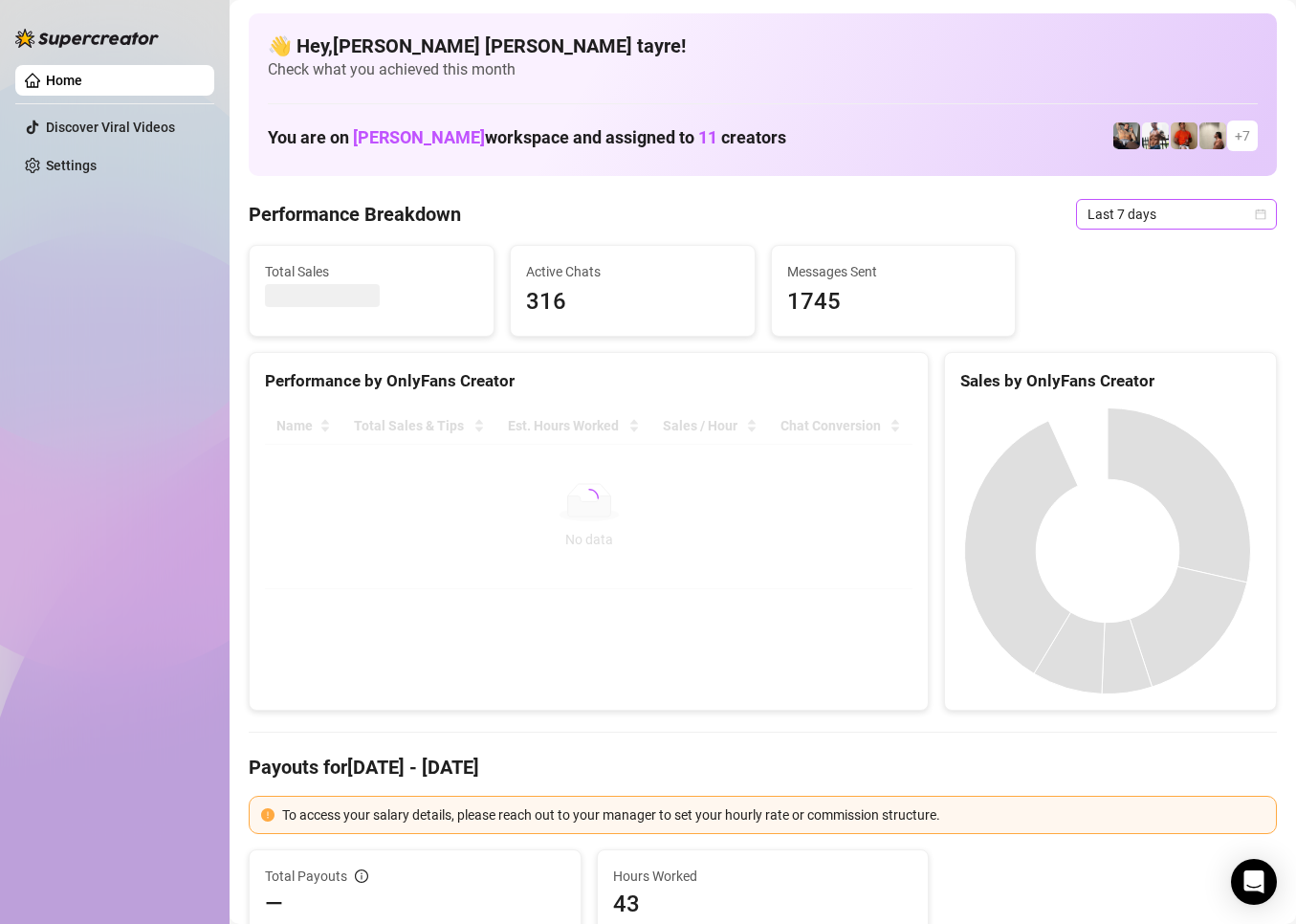
click at [1161, 217] on span "Last 7 days" at bounding box center [1176, 214] width 178 height 28
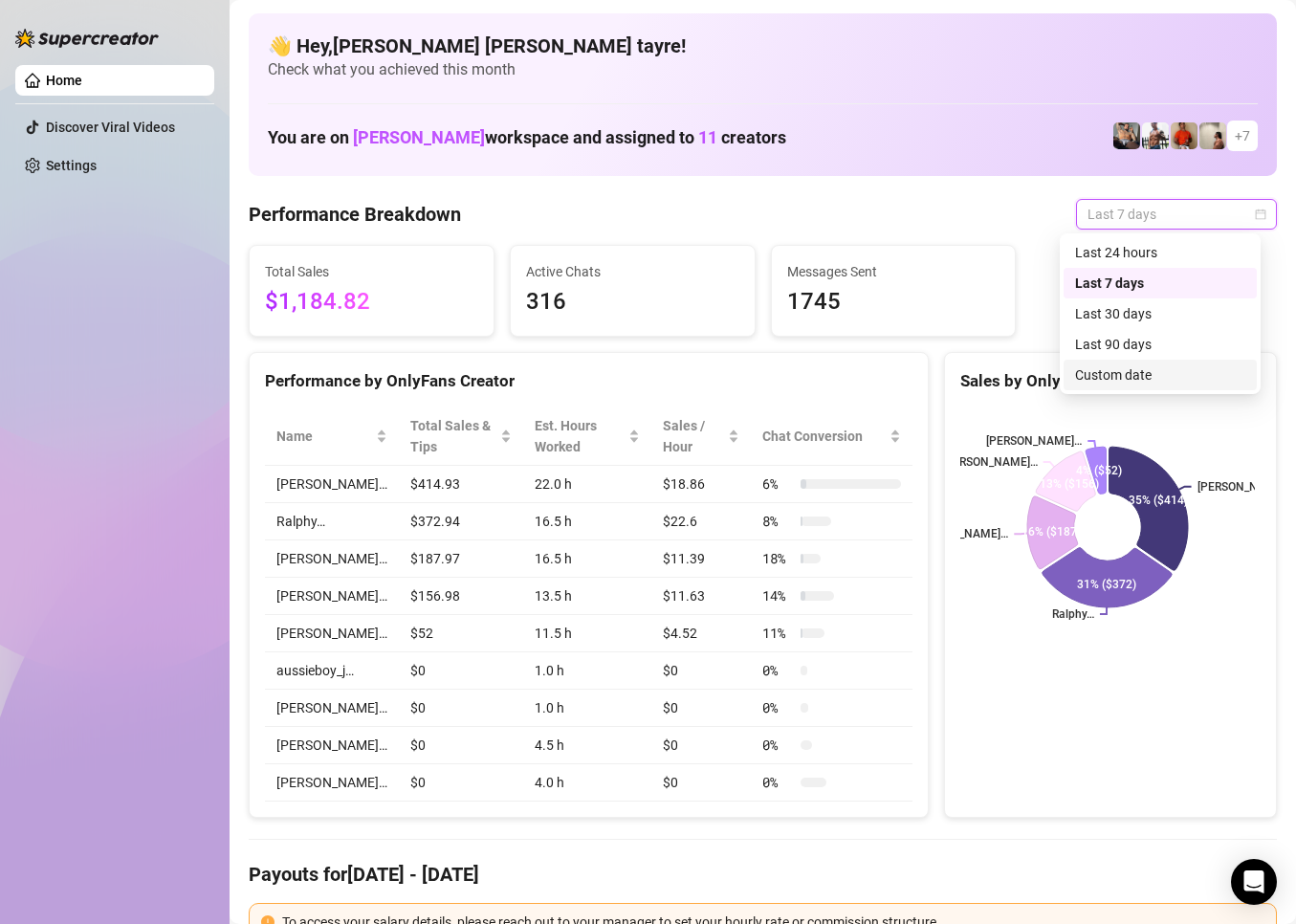
click at [1142, 381] on div "Custom date" at bounding box center [1160, 375] width 170 height 21
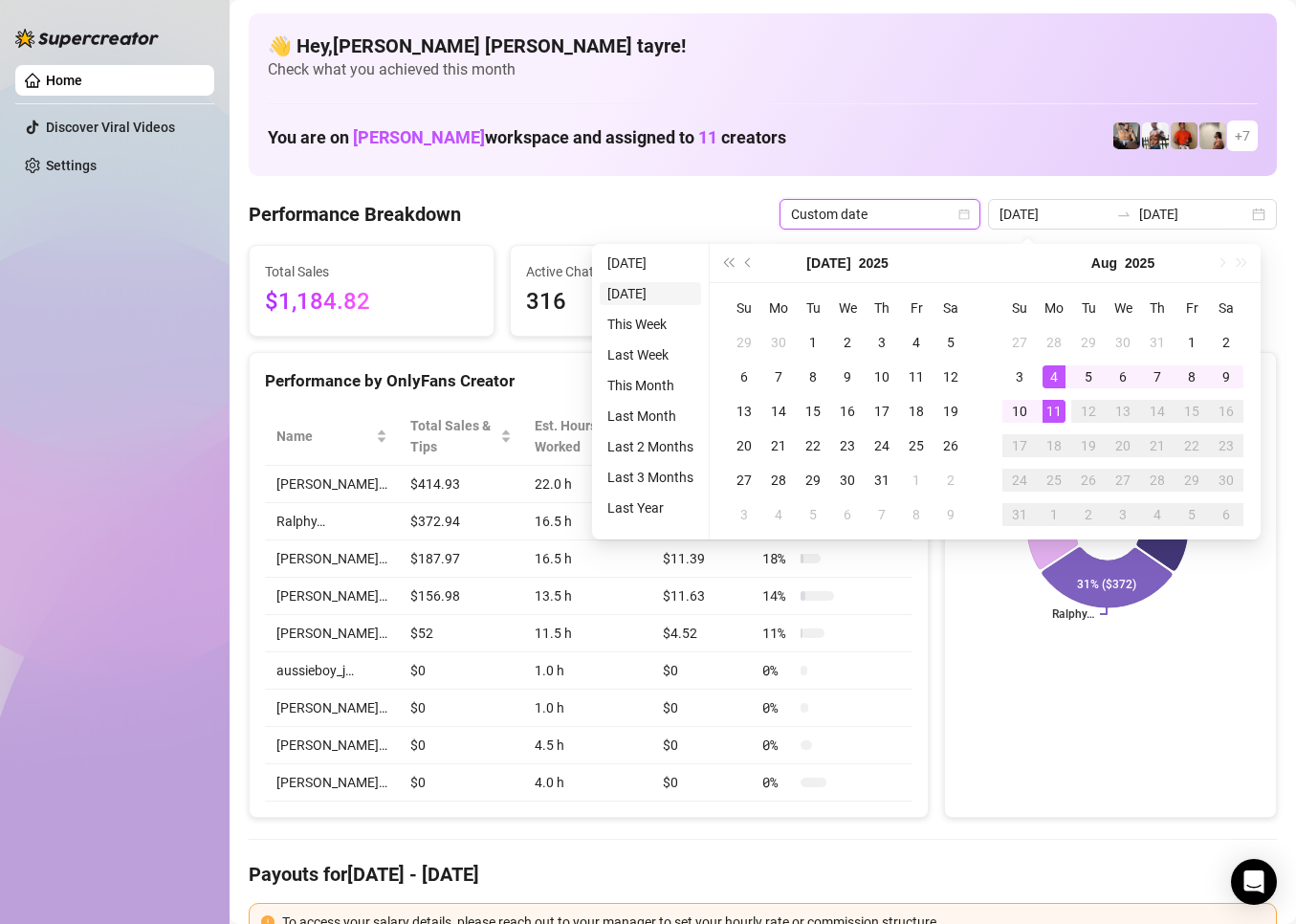
type input "[DATE]"
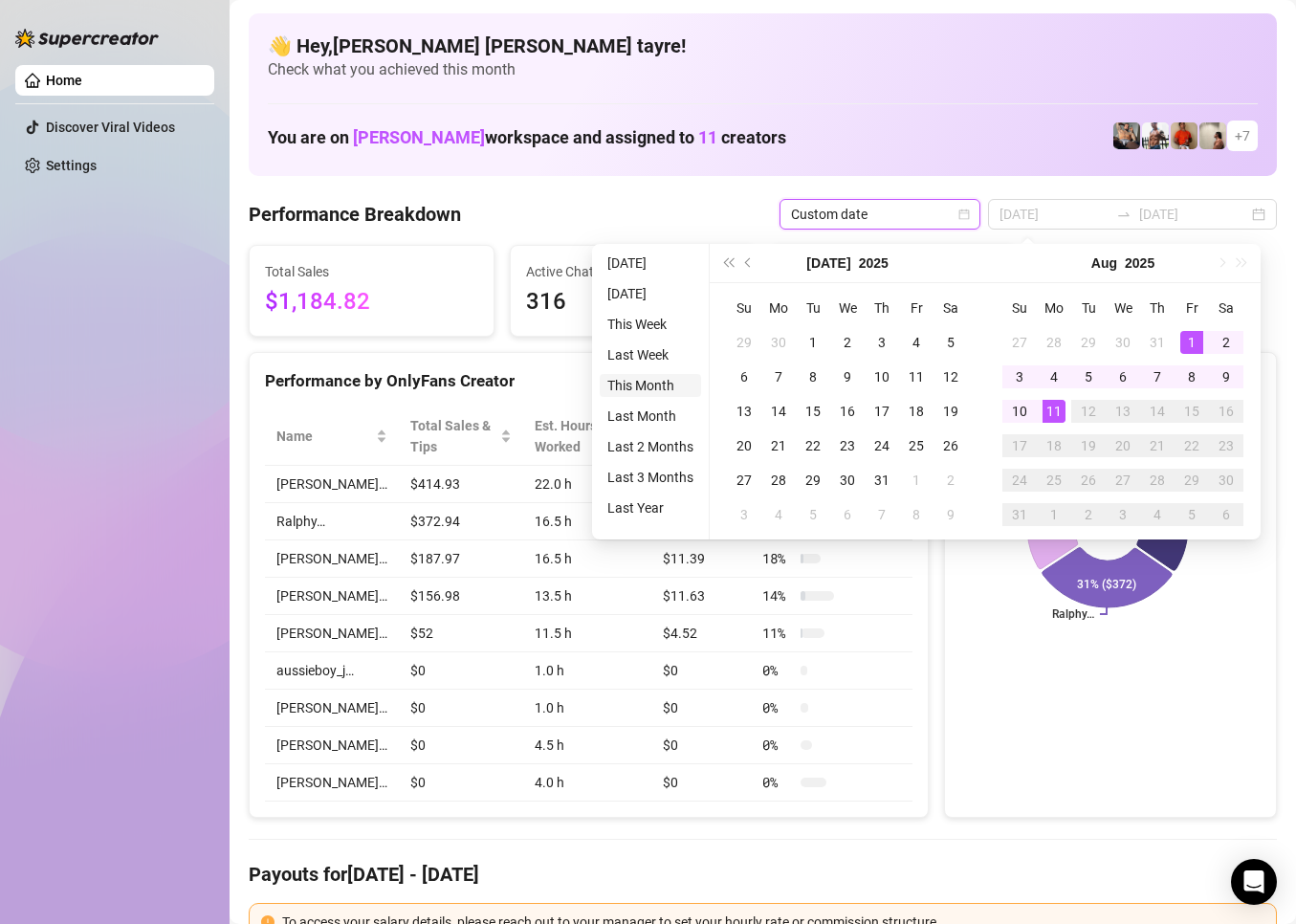
click at [638, 389] on li "This Month" at bounding box center [651, 385] width 101 height 23
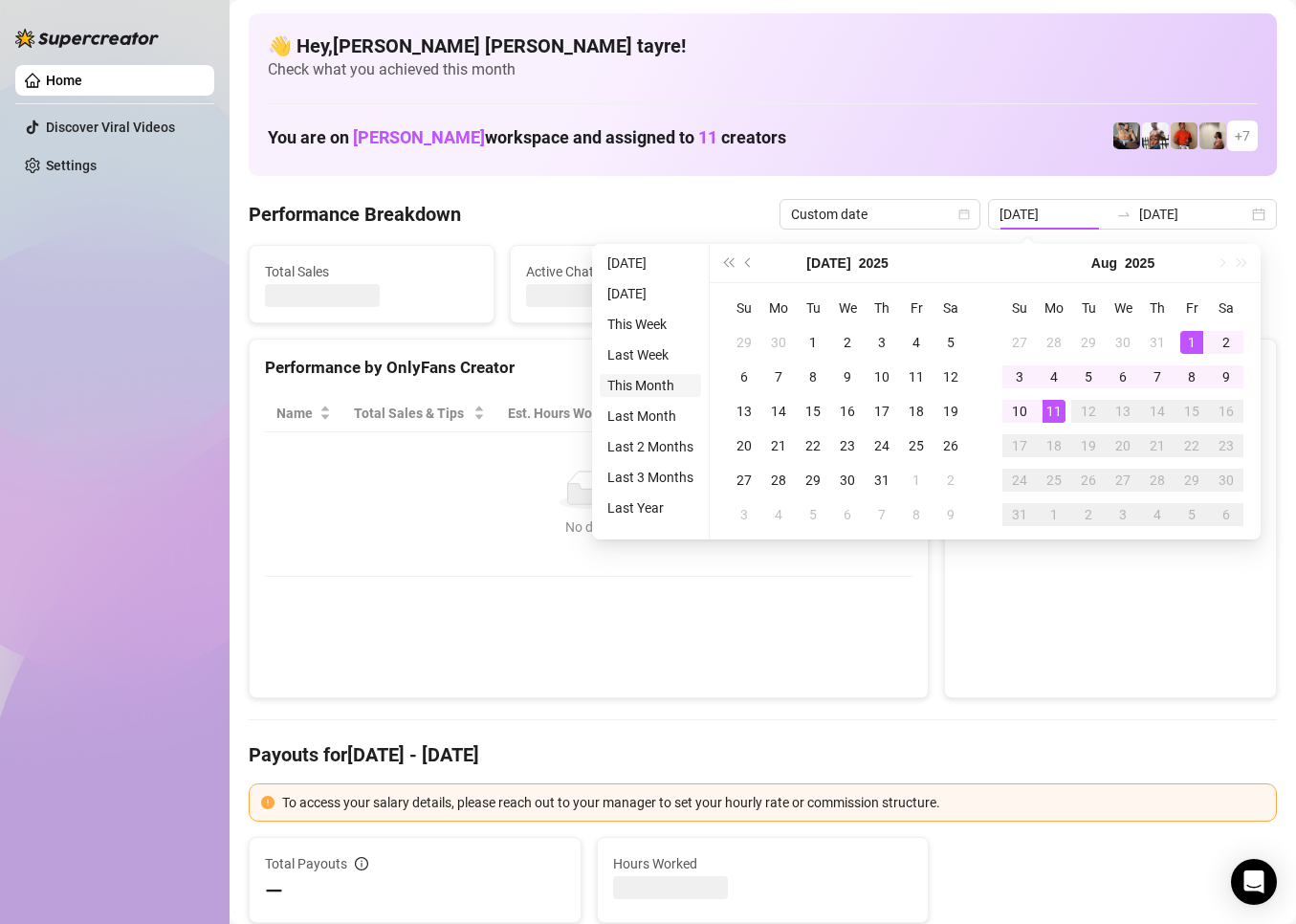
type input "[DATE]"
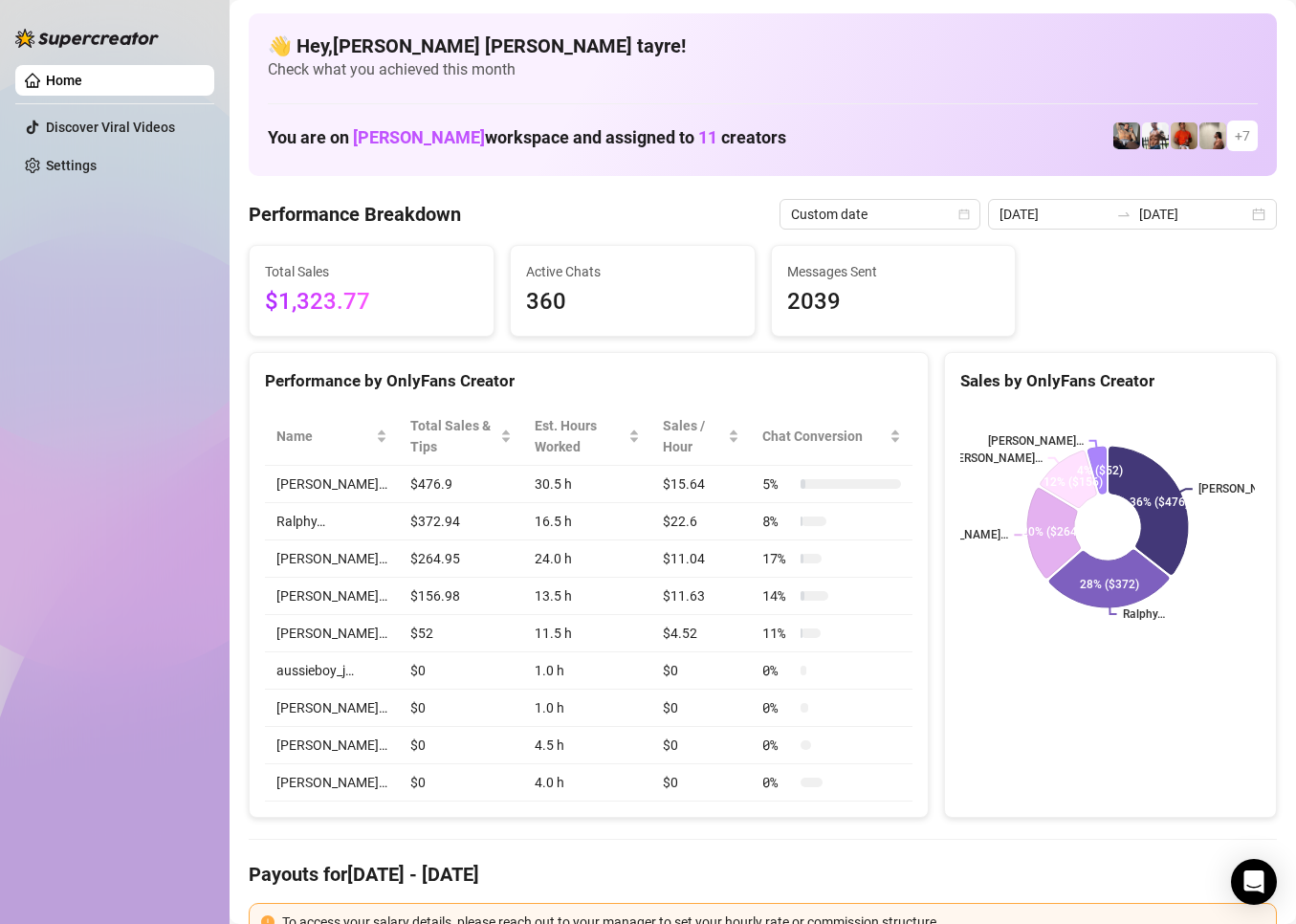
click at [659, 212] on div "Performance Breakdown Custom date 2025-08-01 2025-08-11" at bounding box center [763, 214] width 1028 height 30
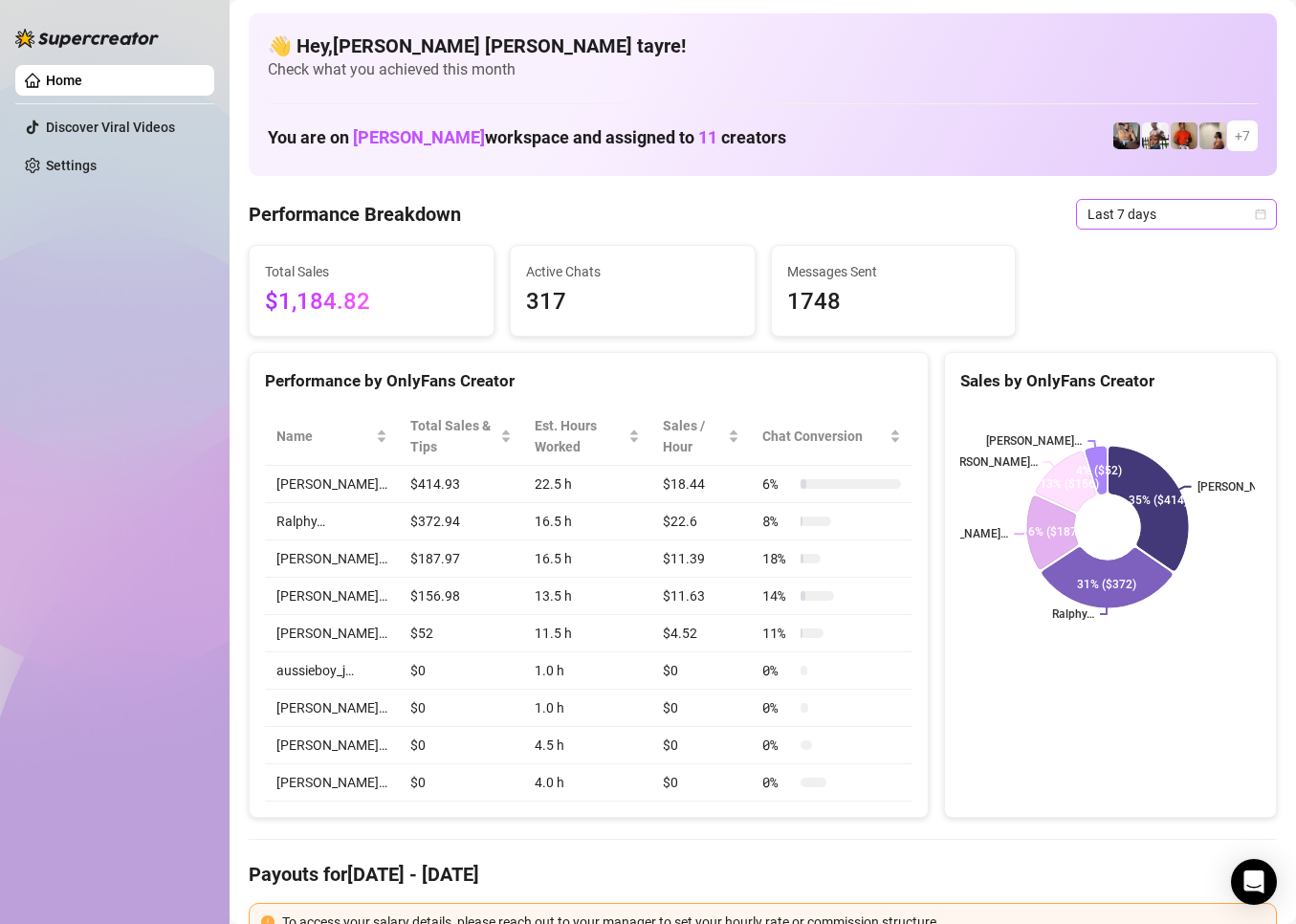
click at [1123, 227] on span "Last 7 days" at bounding box center [1176, 214] width 178 height 28
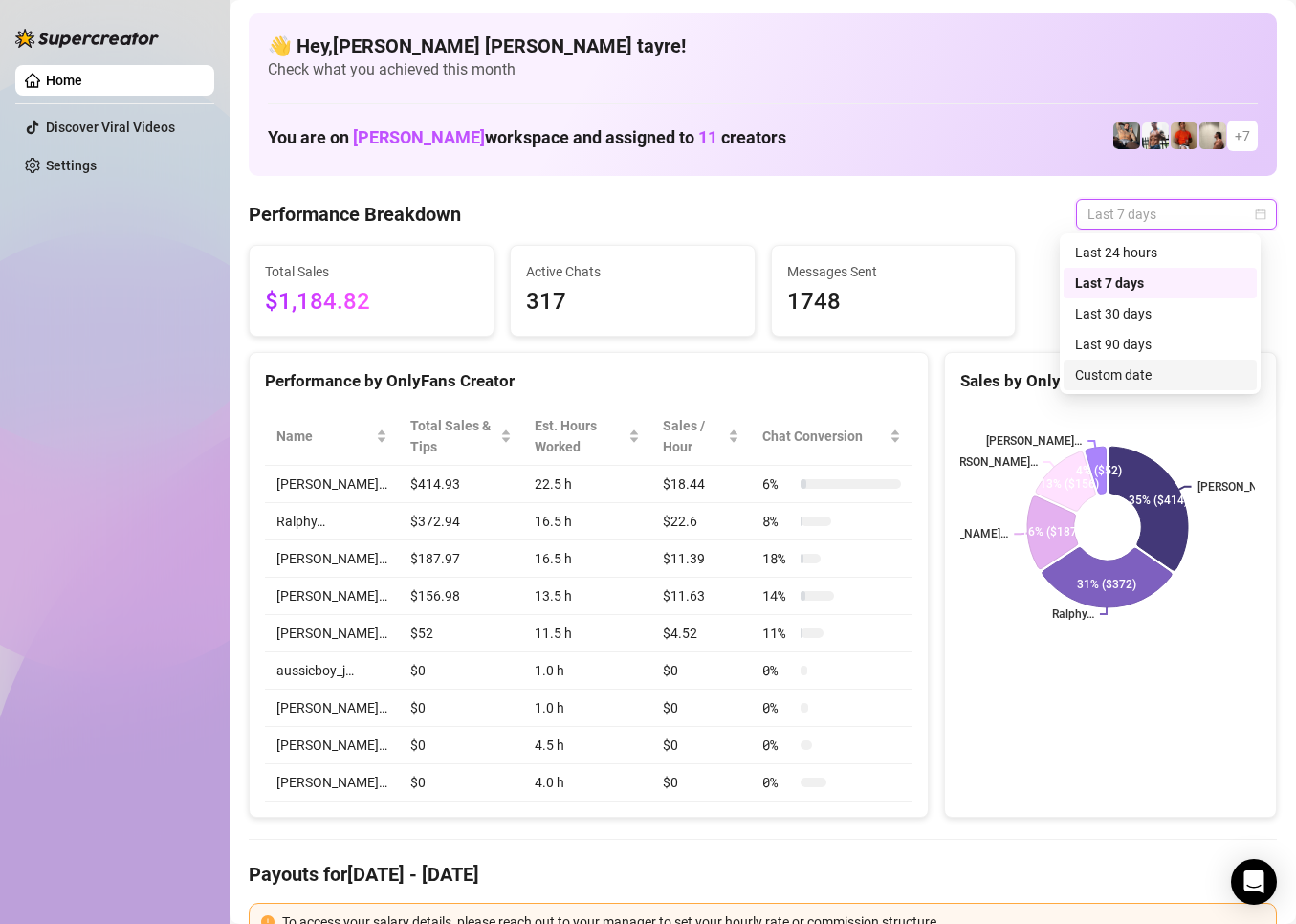
click at [1118, 376] on div "Custom date" at bounding box center [1160, 375] width 170 height 21
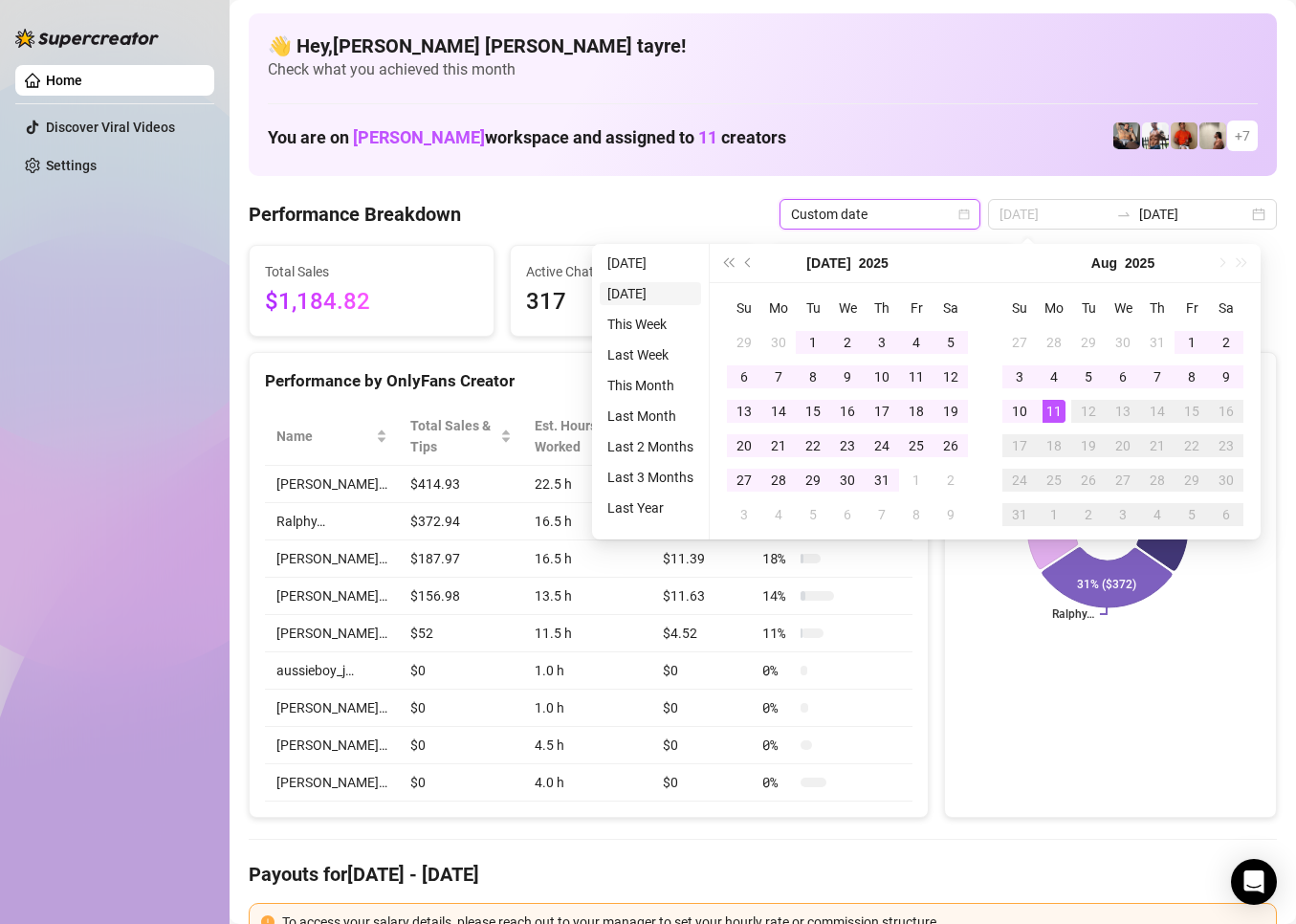
type input "[DATE]"
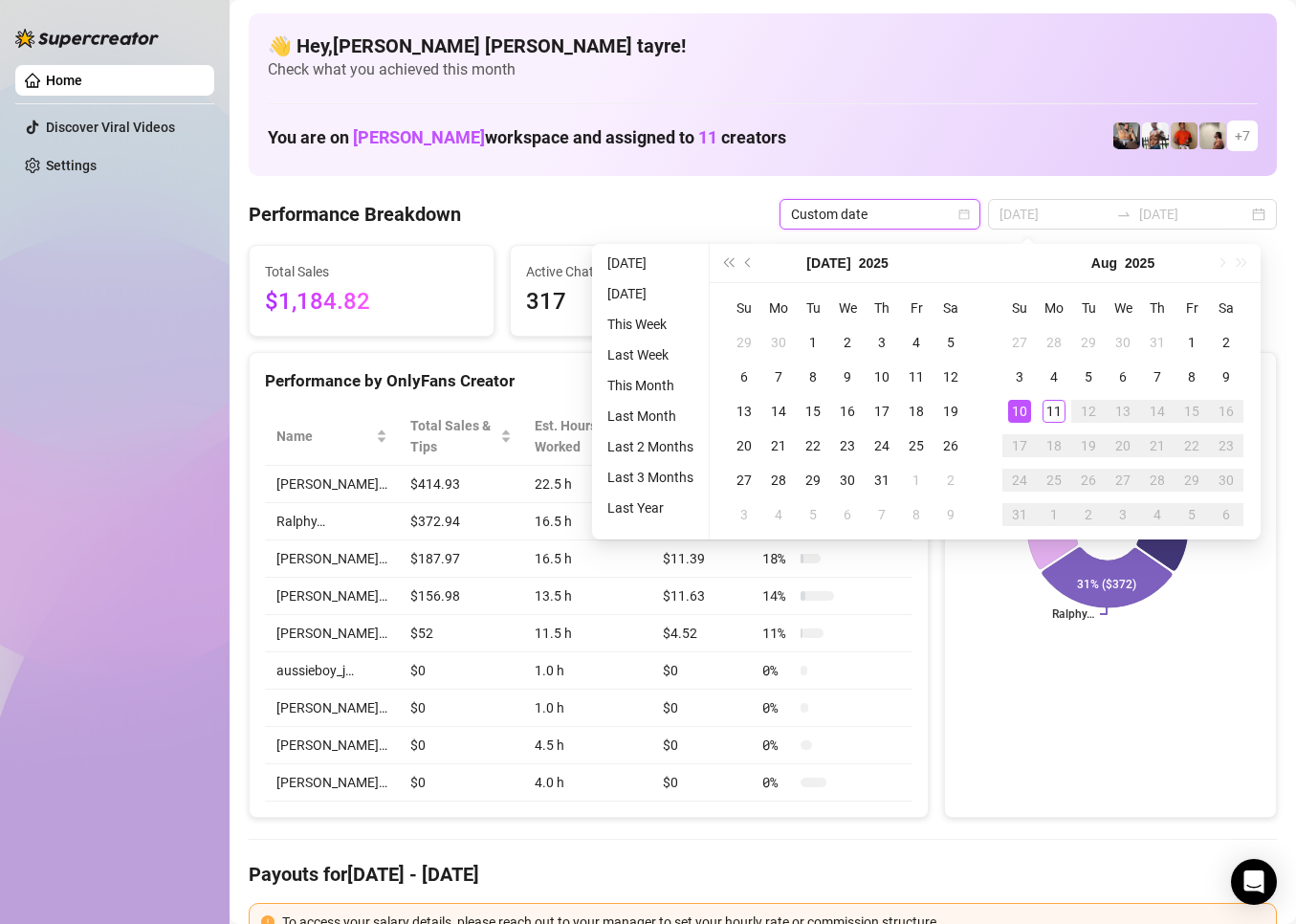
type input "[DATE]"
click at [639, 264] on li "[DATE]" at bounding box center [651, 264] width 101 height 23
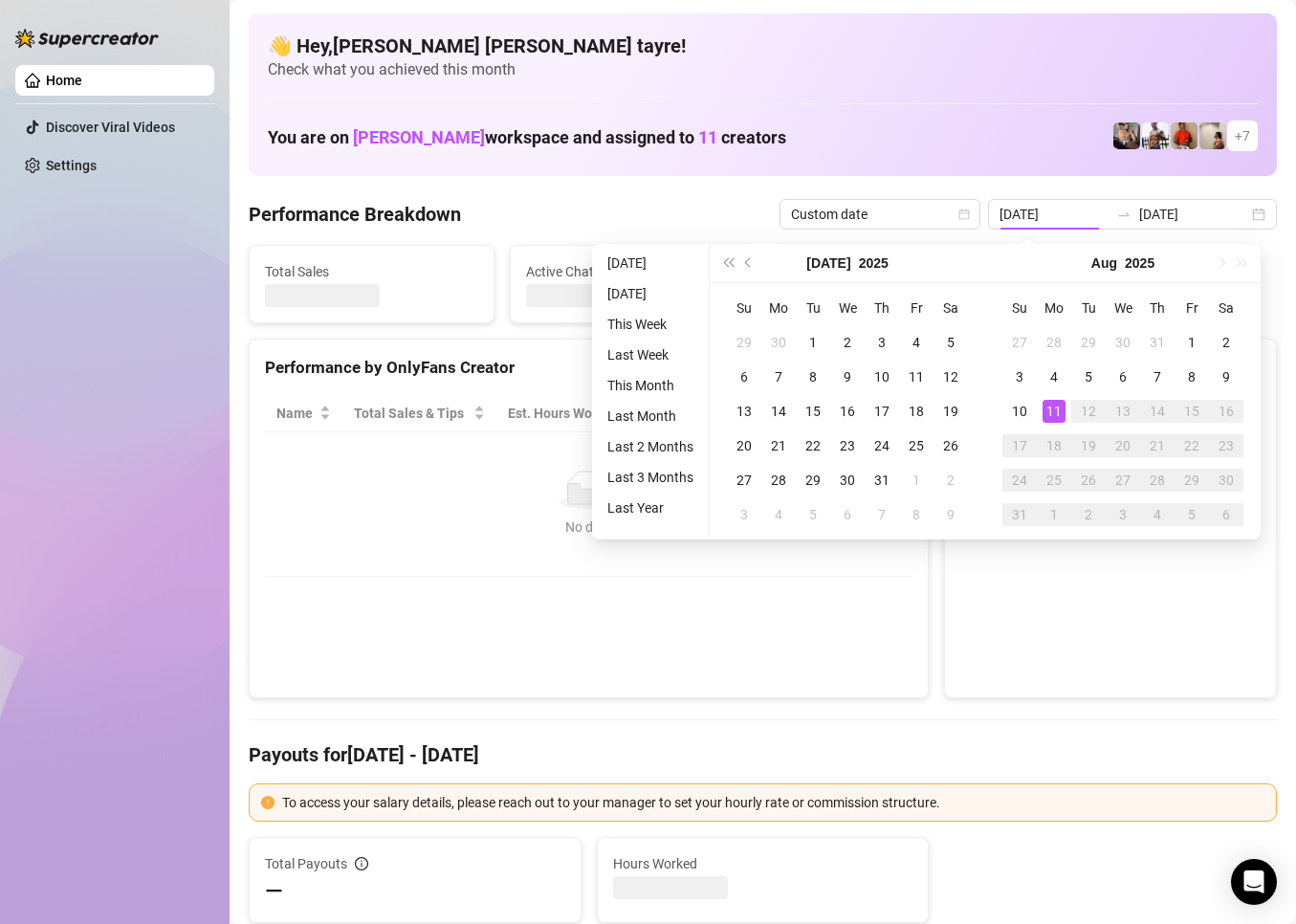
type input "[DATE]"
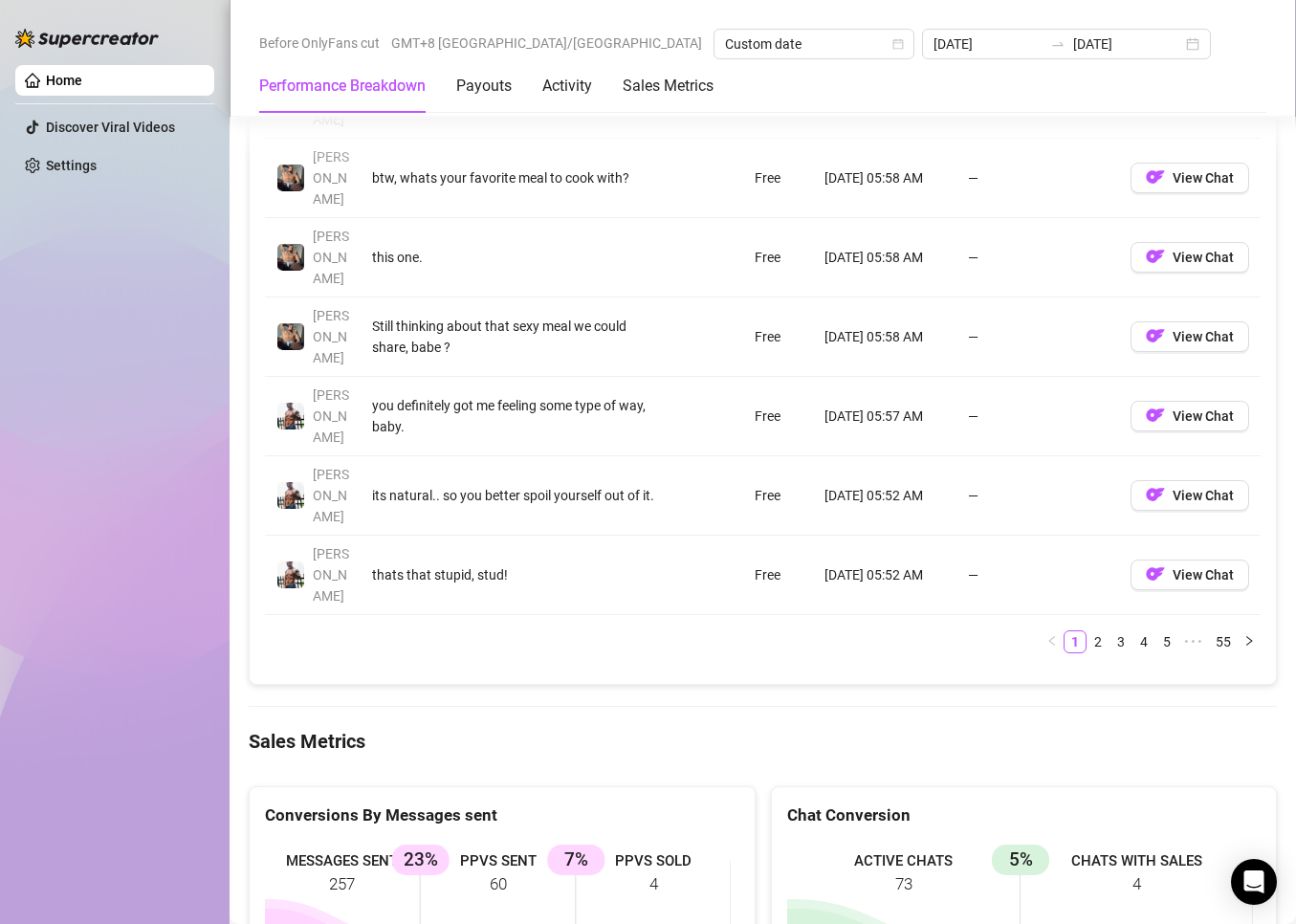
scroll to position [2295, 0]
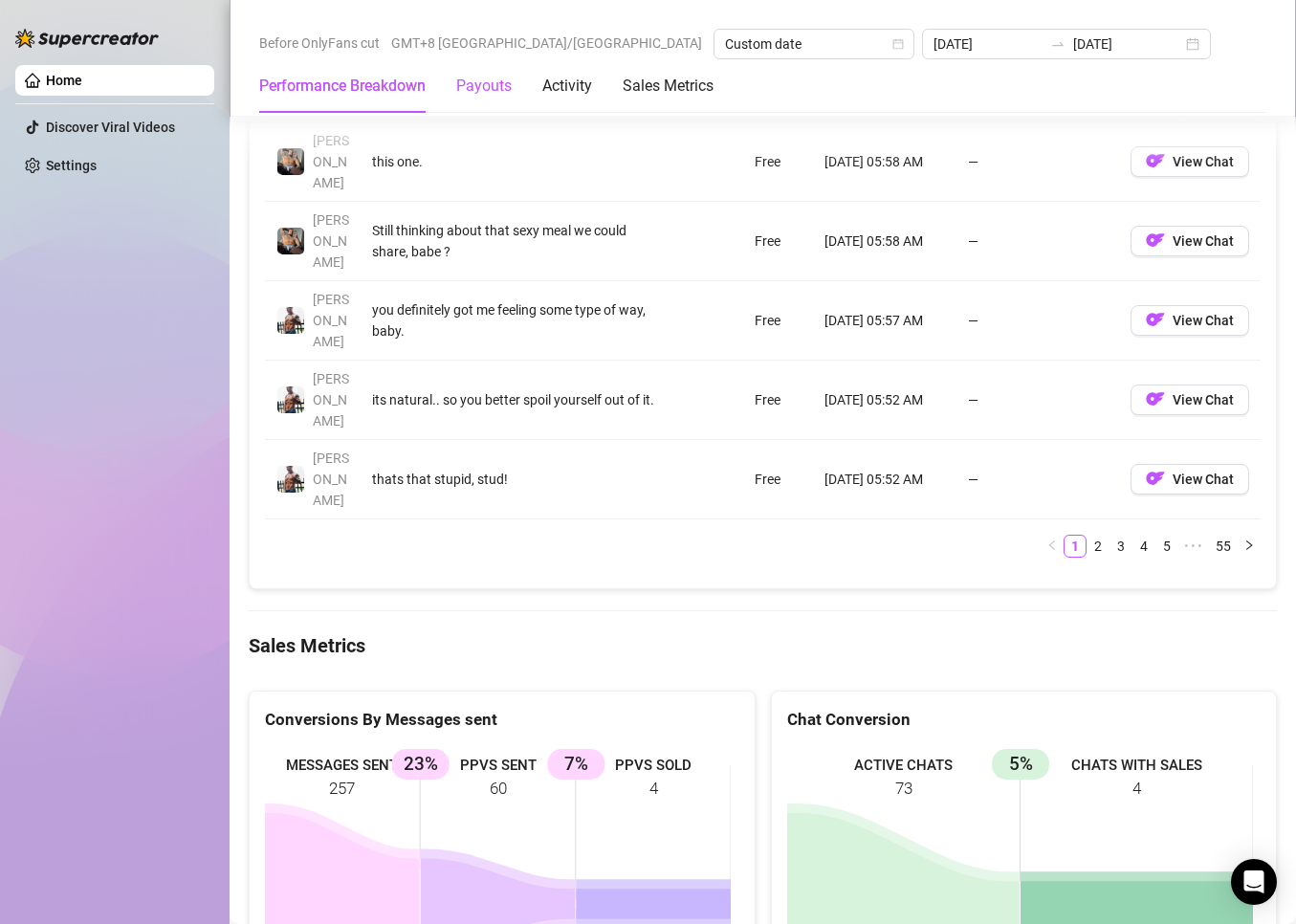
click at [480, 92] on div "Payouts" at bounding box center [484, 87] width 55 height 23
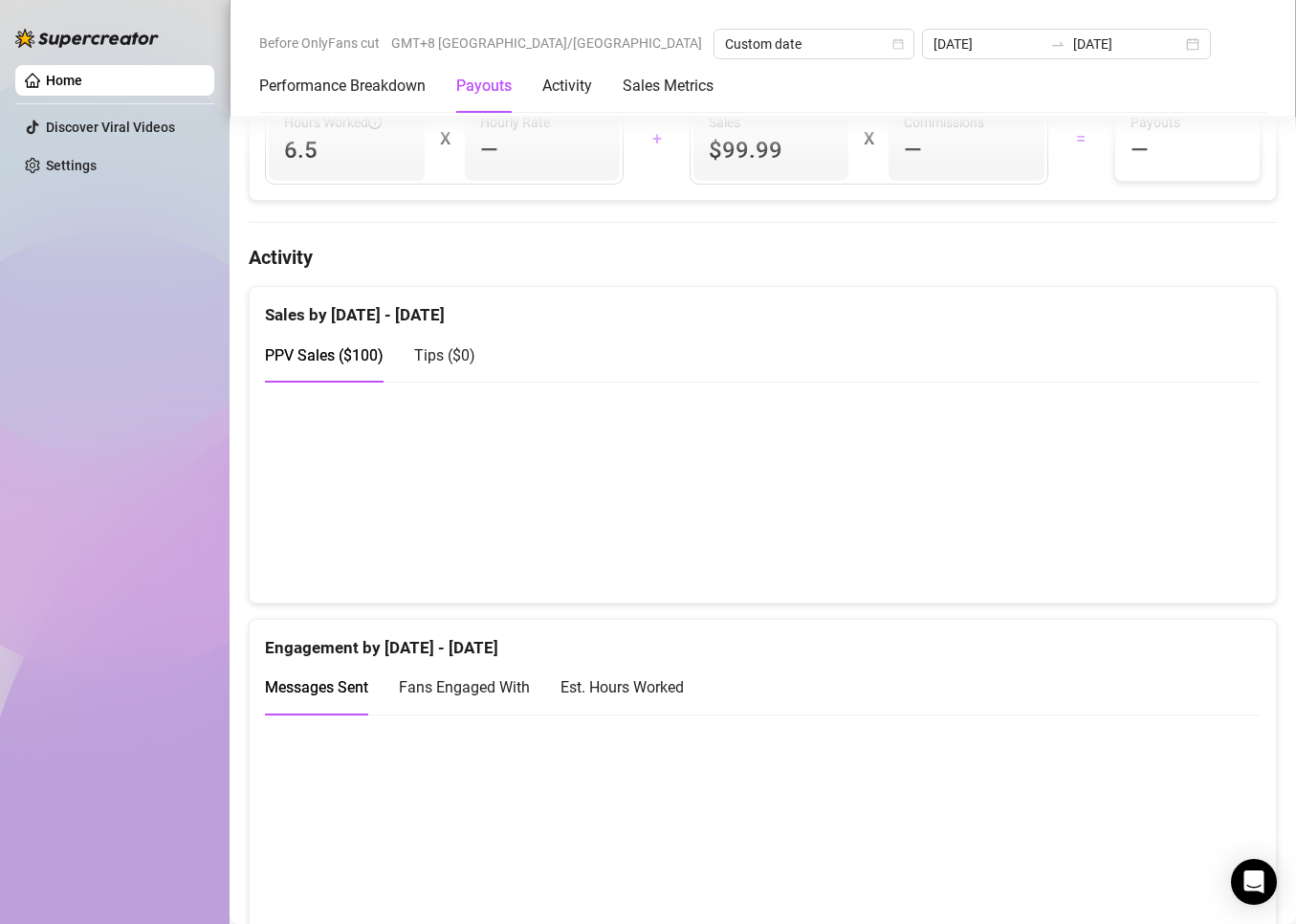
scroll to position [962, 0]
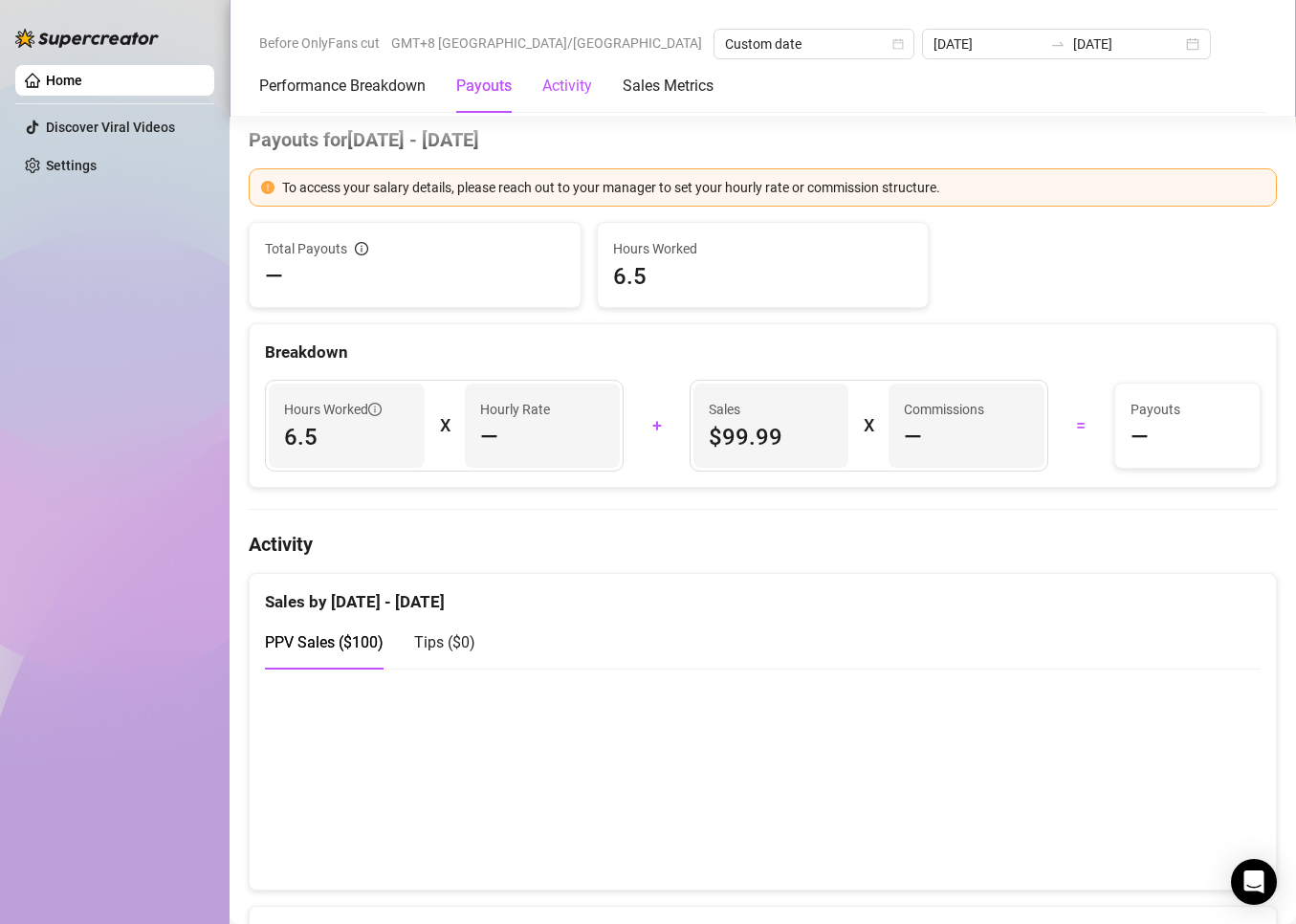
click at [573, 85] on div "Activity" at bounding box center [567, 87] width 50 height 23
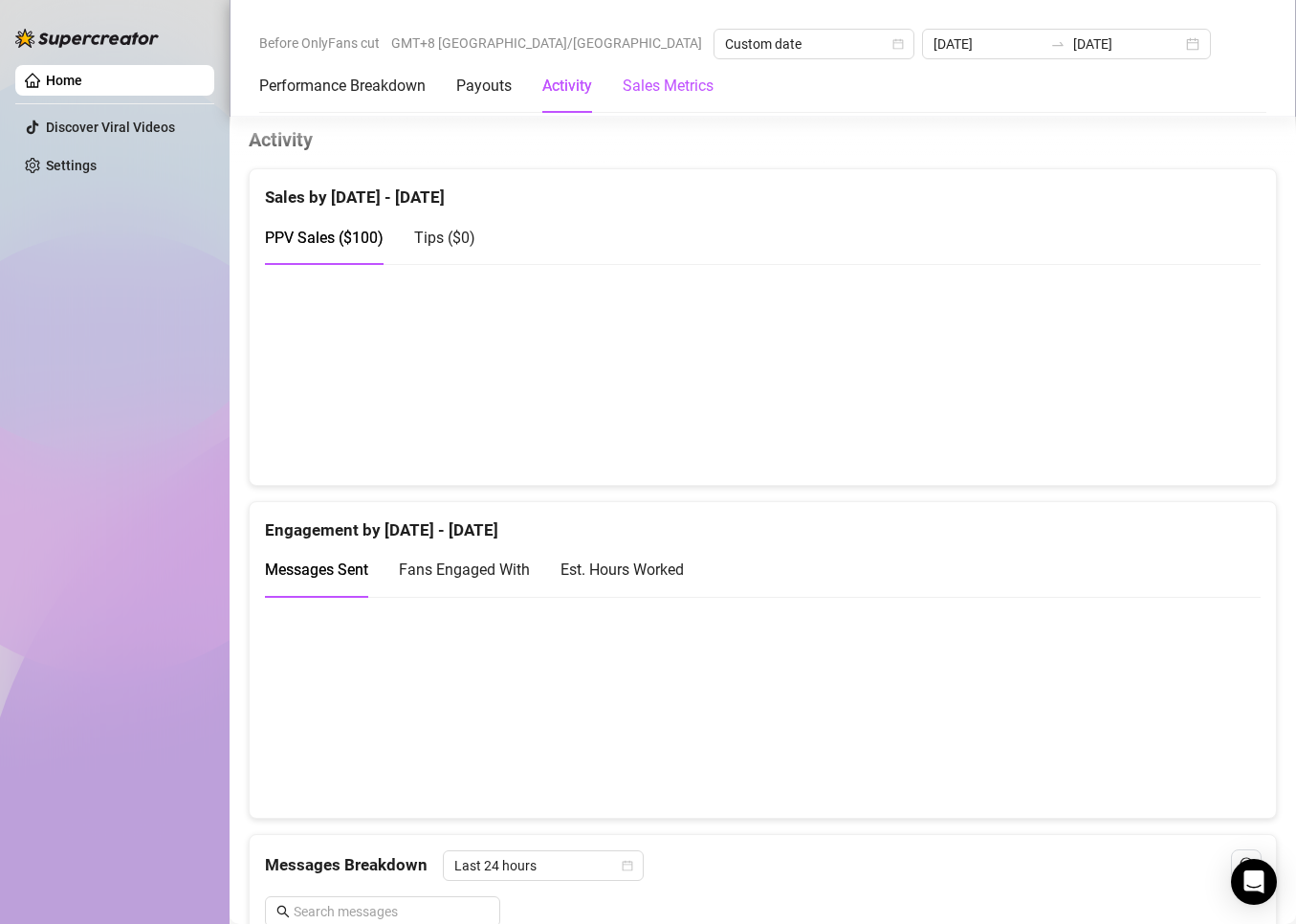
click at [645, 87] on Metrics "Sales Metrics" at bounding box center [667, 87] width 90 height 23
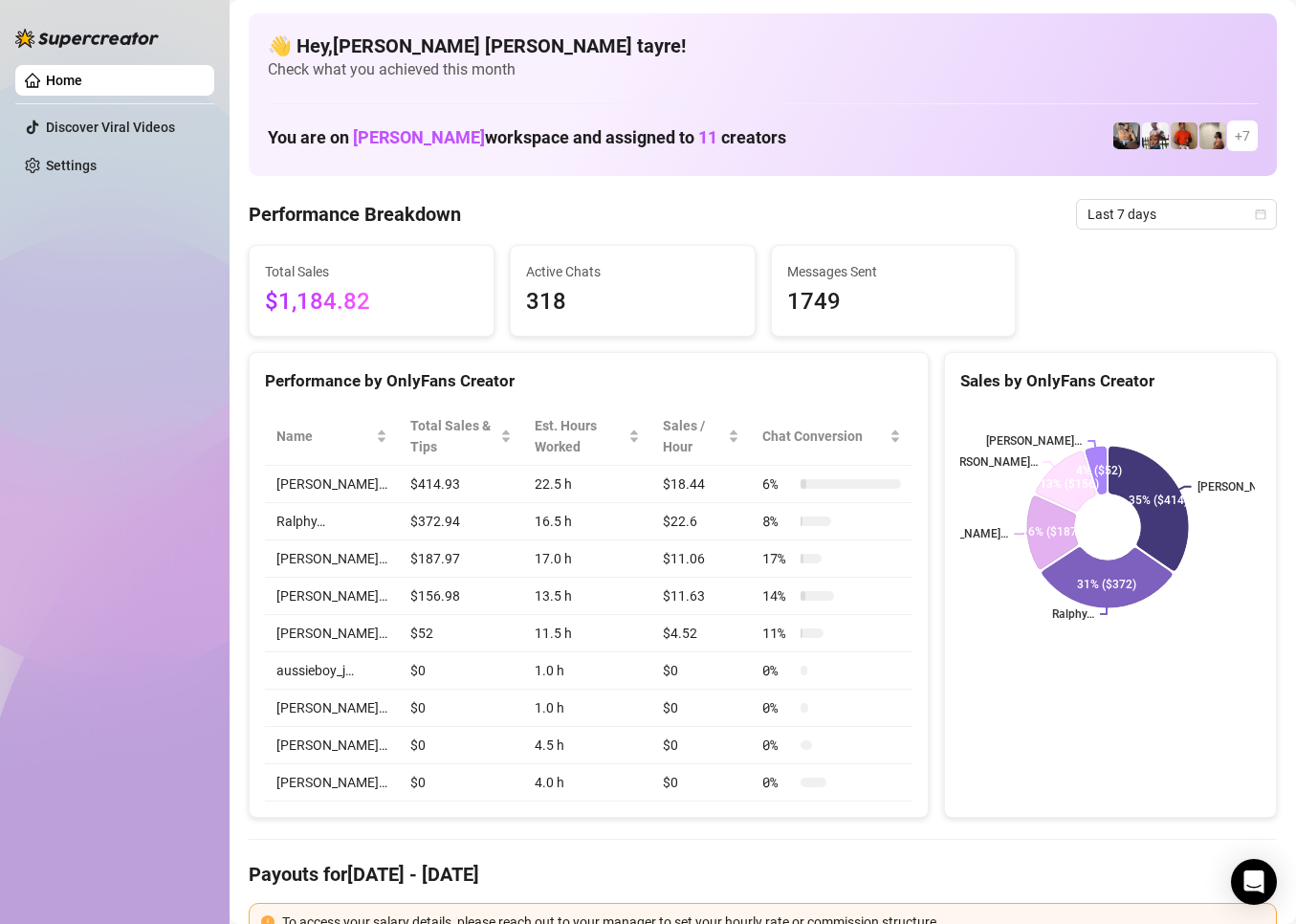
drag, startPoint x: 175, startPoint y: 424, endPoint x: 73, endPoint y: 495, distance: 124.3
click at [175, 424] on div "Home Discover Viral Videos Settings" at bounding box center [115, 453] width 199 height 906
click at [1135, 215] on span "Last 7 days" at bounding box center [1176, 214] width 178 height 28
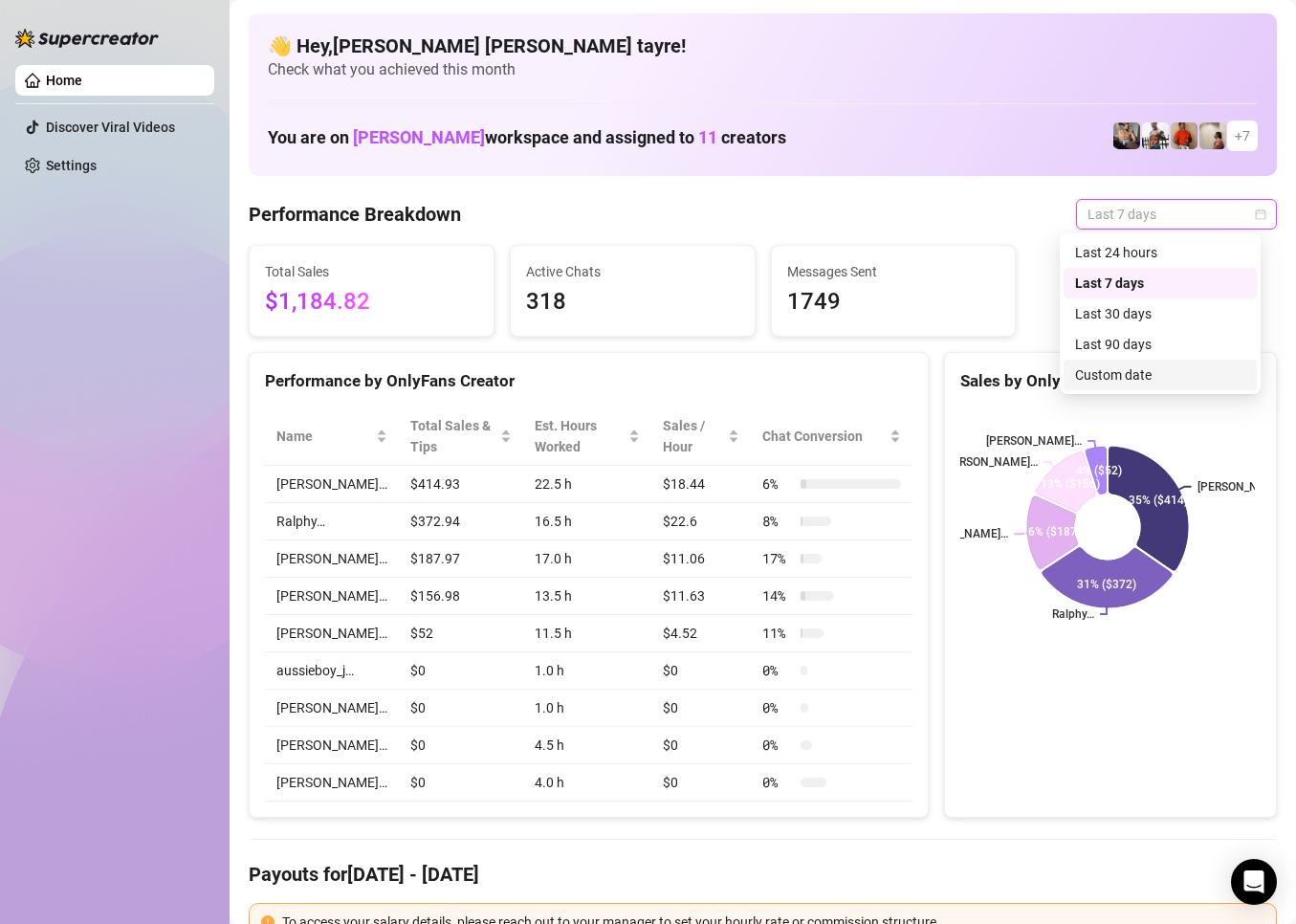
click at [1091, 376] on div "Custom date" at bounding box center [1160, 375] width 170 height 21
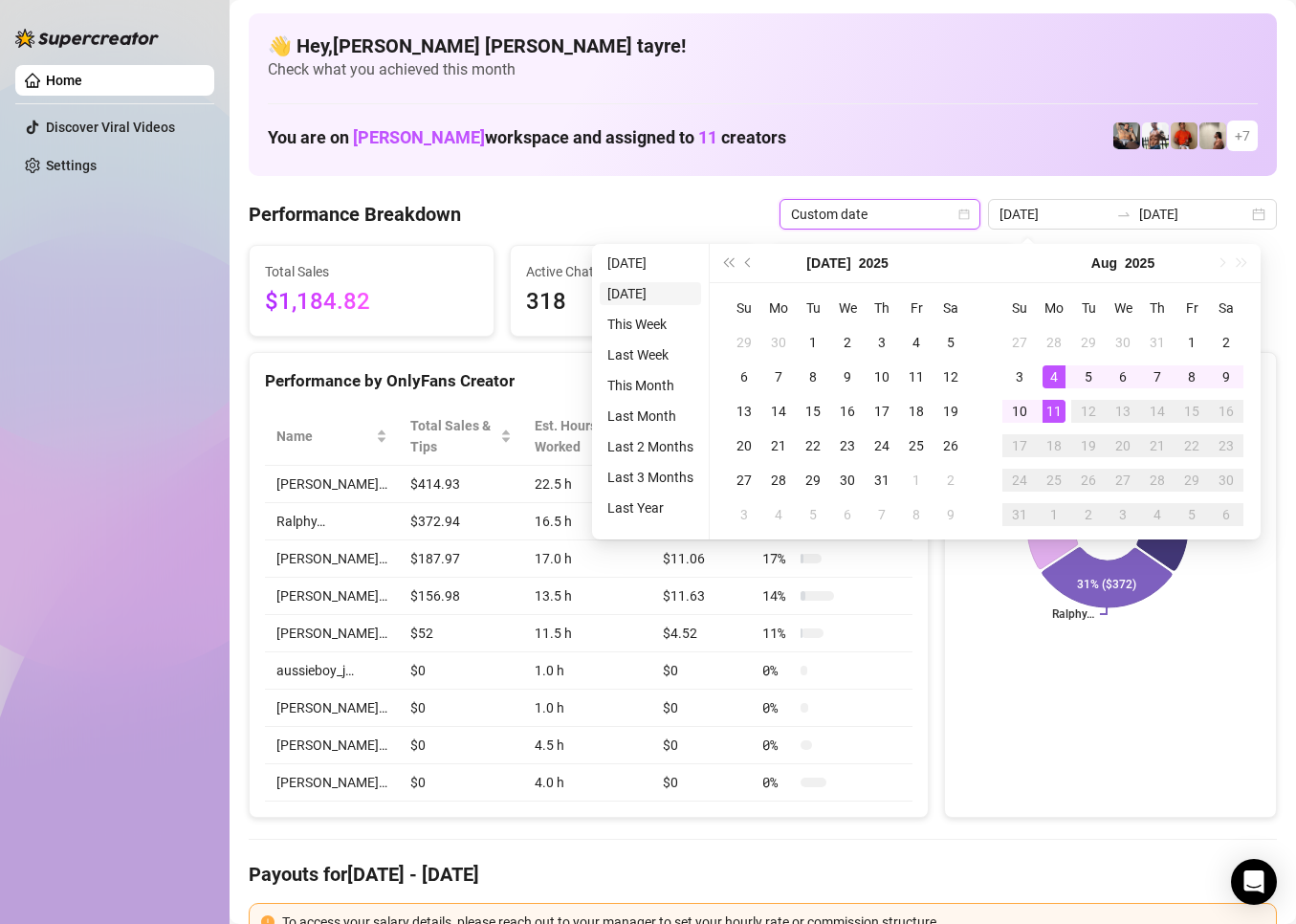
type input "[DATE]"
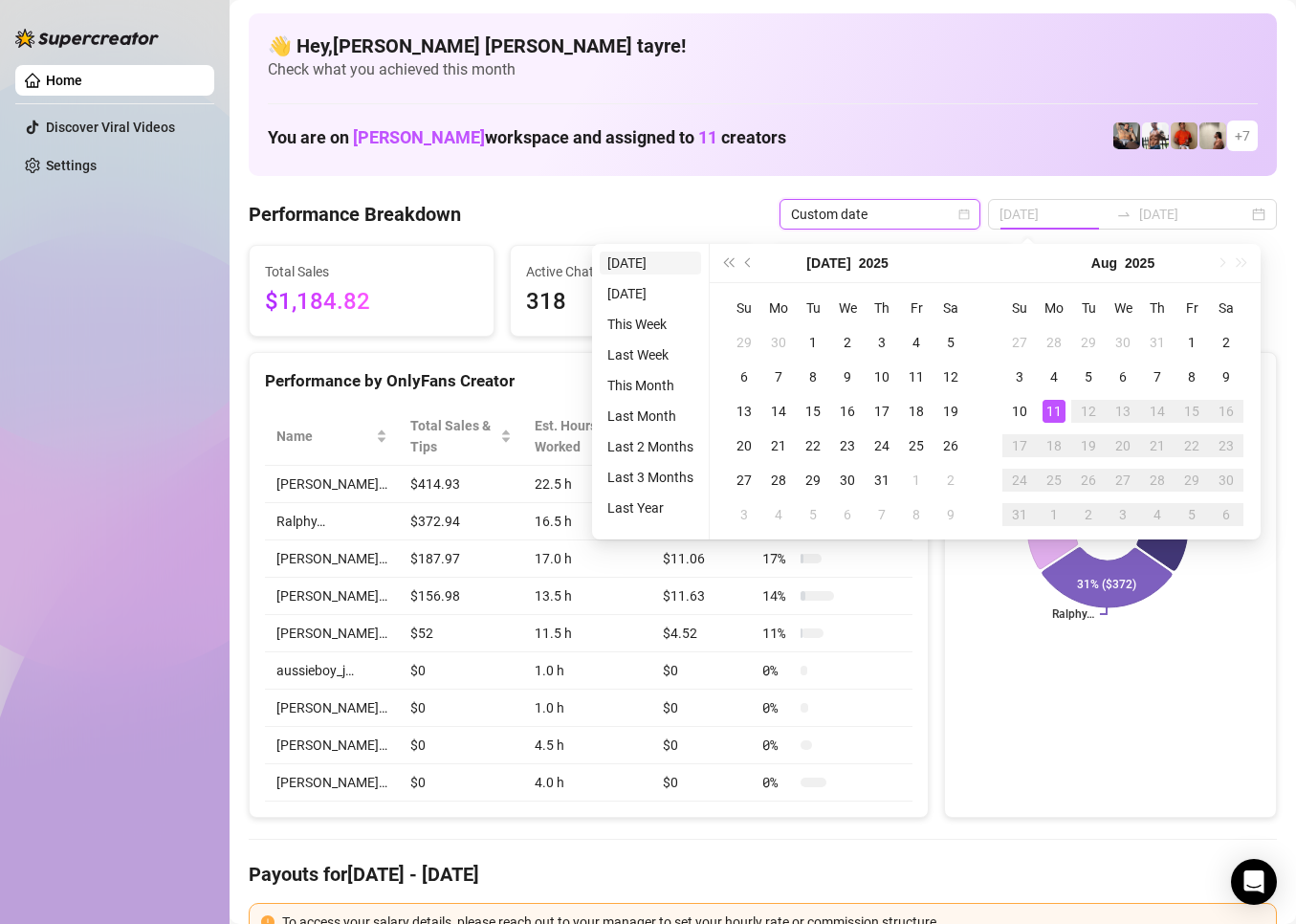
click at [647, 267] on li "[DATE]" at bounding box center [651, 264] width 101 height 23
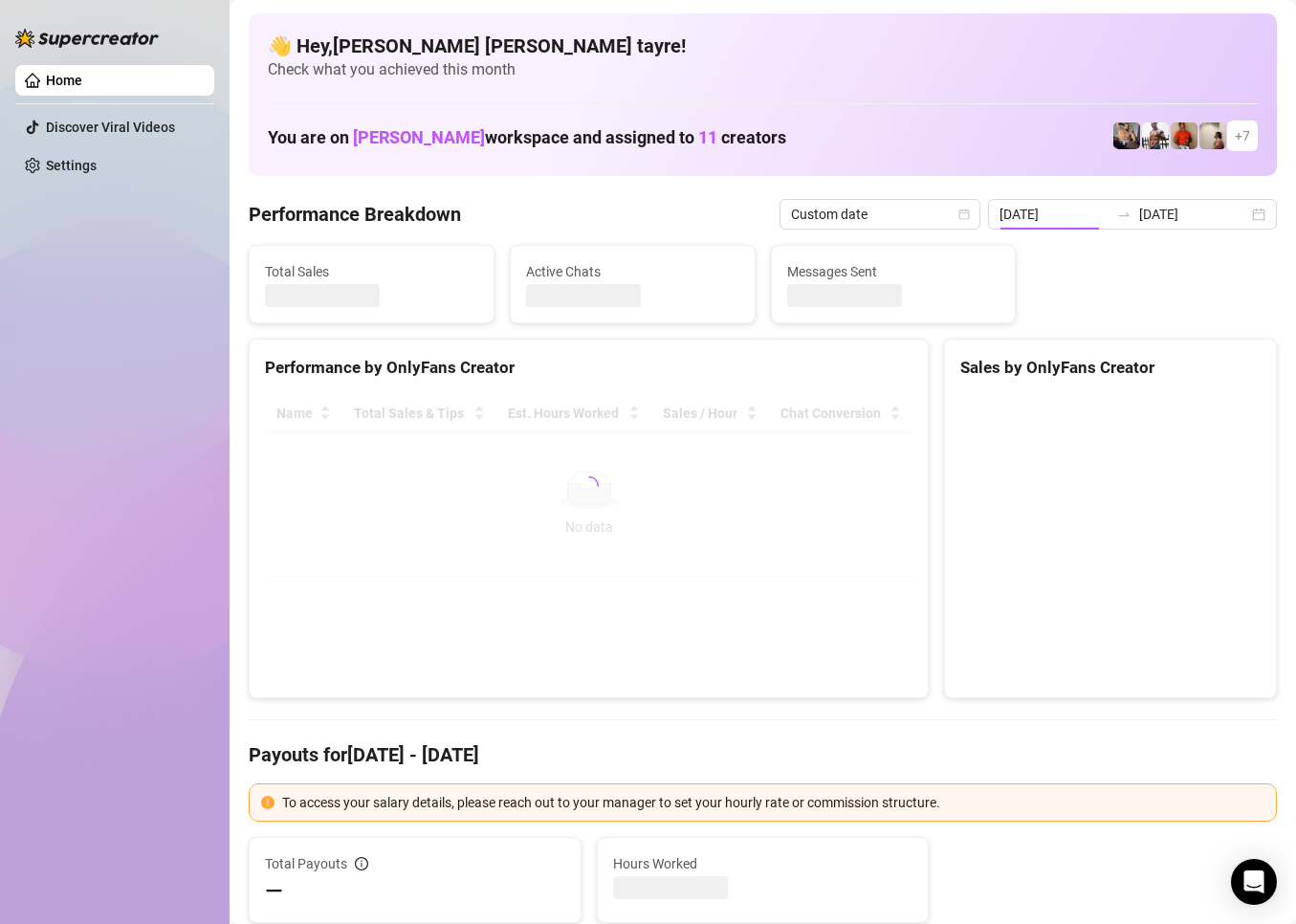
type input "[DATE]"
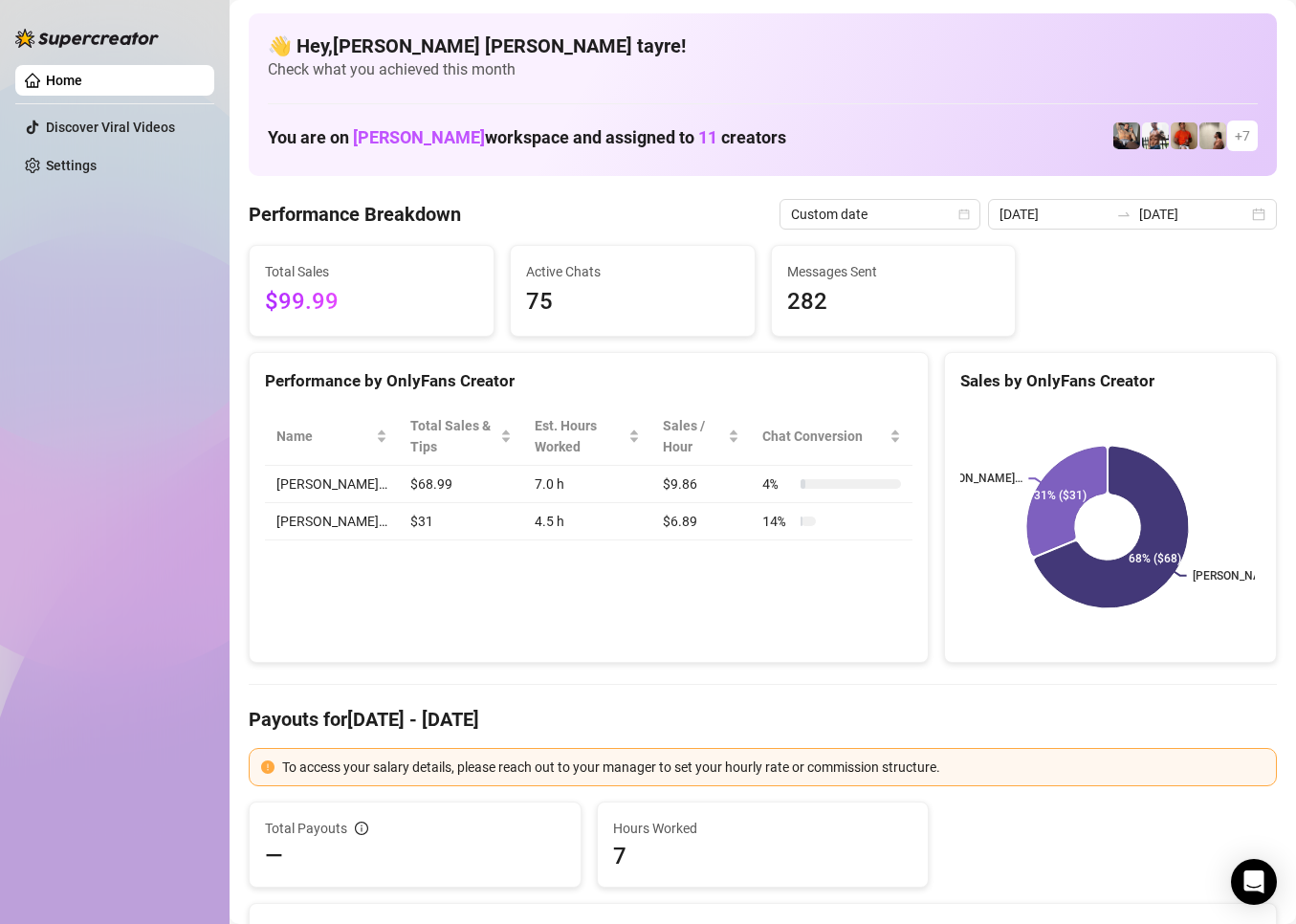
click at [180, 564] on div "Home Discover Viral Videos Settings" at bounding box center [115, 453] width 199 height 906
click at [1123, 206] on icon "swap-right" at bounding box center [1125, 214] width 16 height 16
click at [888, 224] on span "Custom date" at bounding box center [880, 214] width 178 height 28
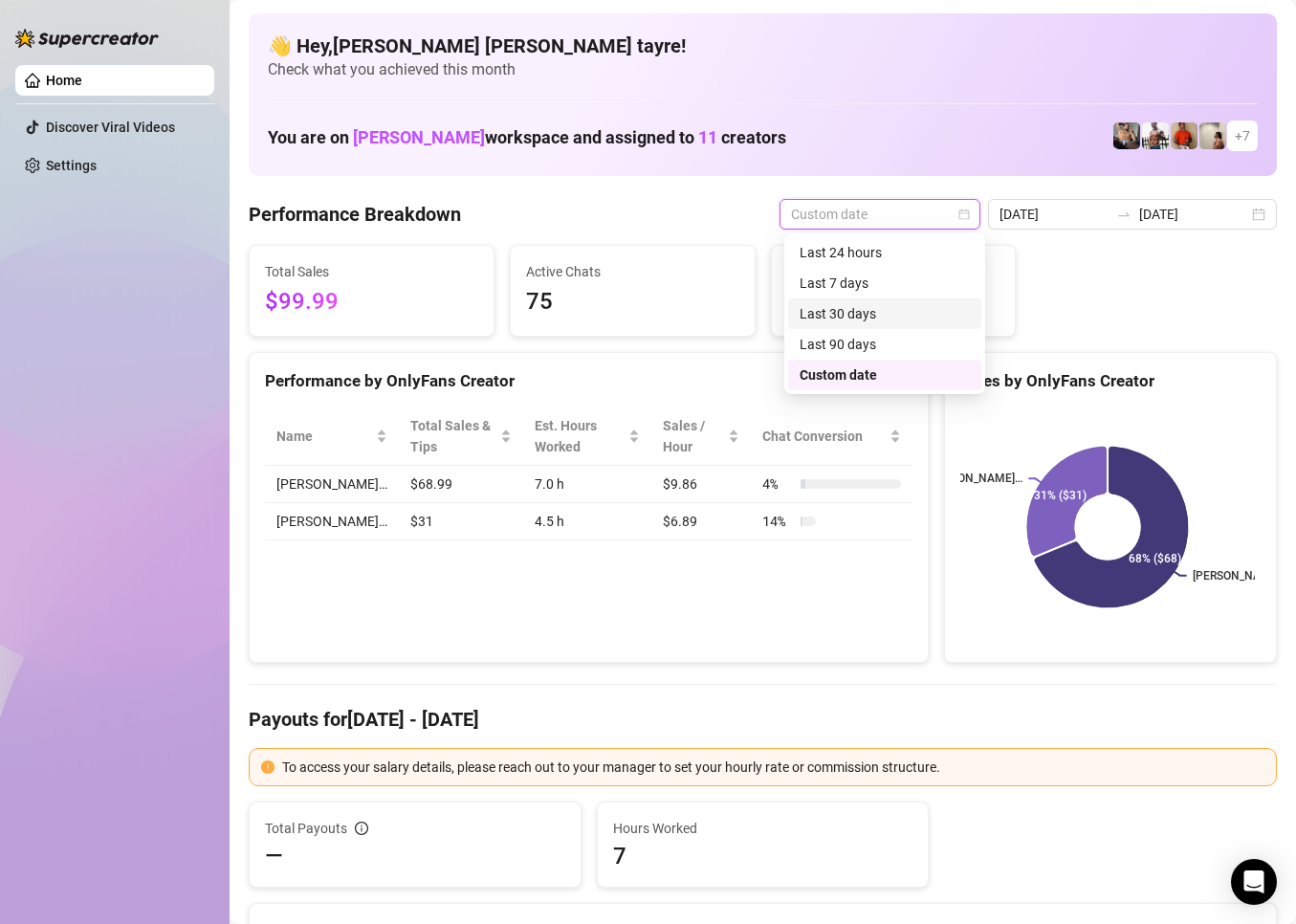
click at [832, 221] on span "Custom date" at bounding box center [880, 214] width 178 height 28
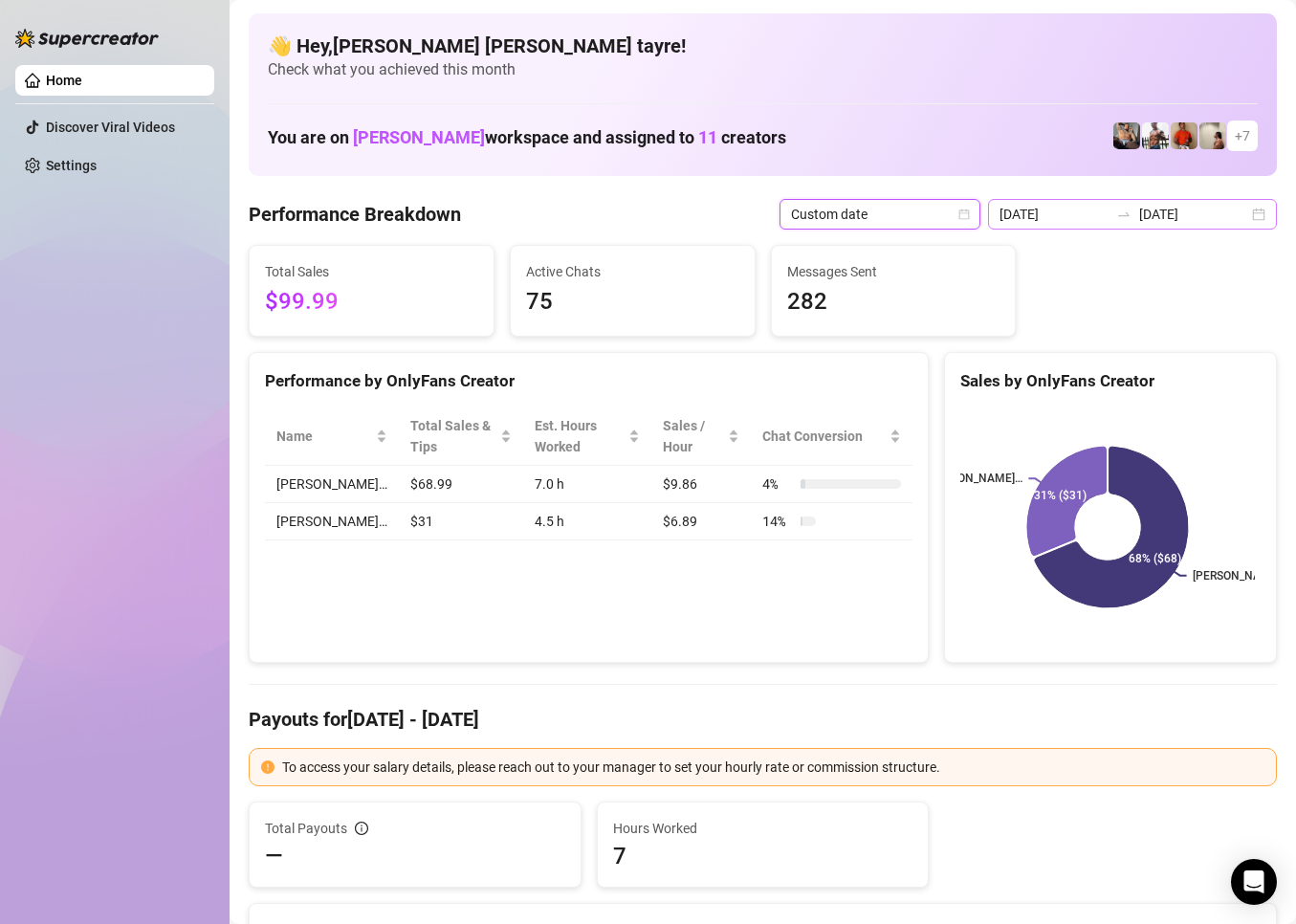
click at [1184, 199] on div "[DATE] [DATE]" at bounding box center [1133, 214] width 289 height 30
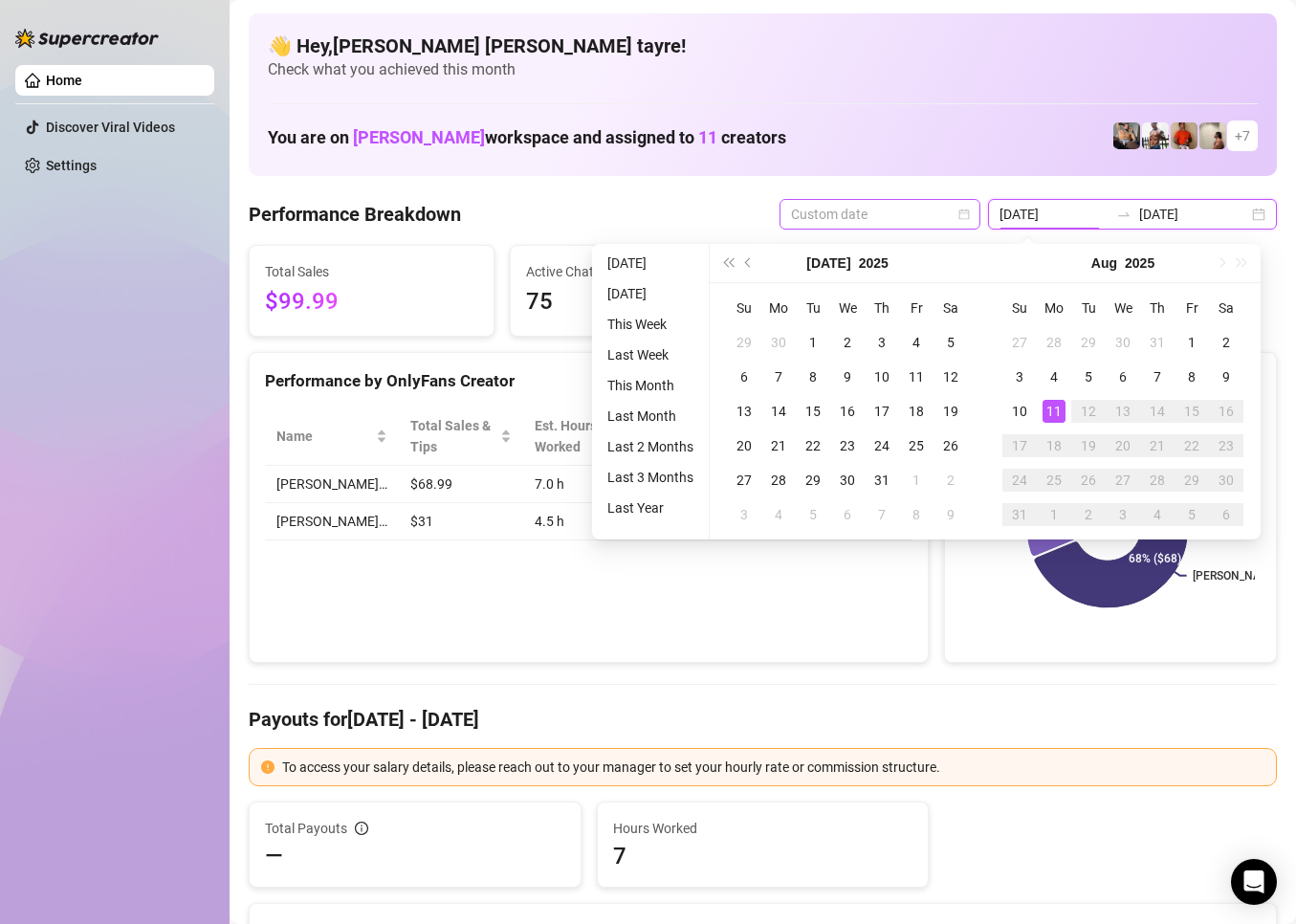
click at [875, 200] on span "Custom date" at bounding box center [880, 214] width 178 height 28
type input "[DATE]"
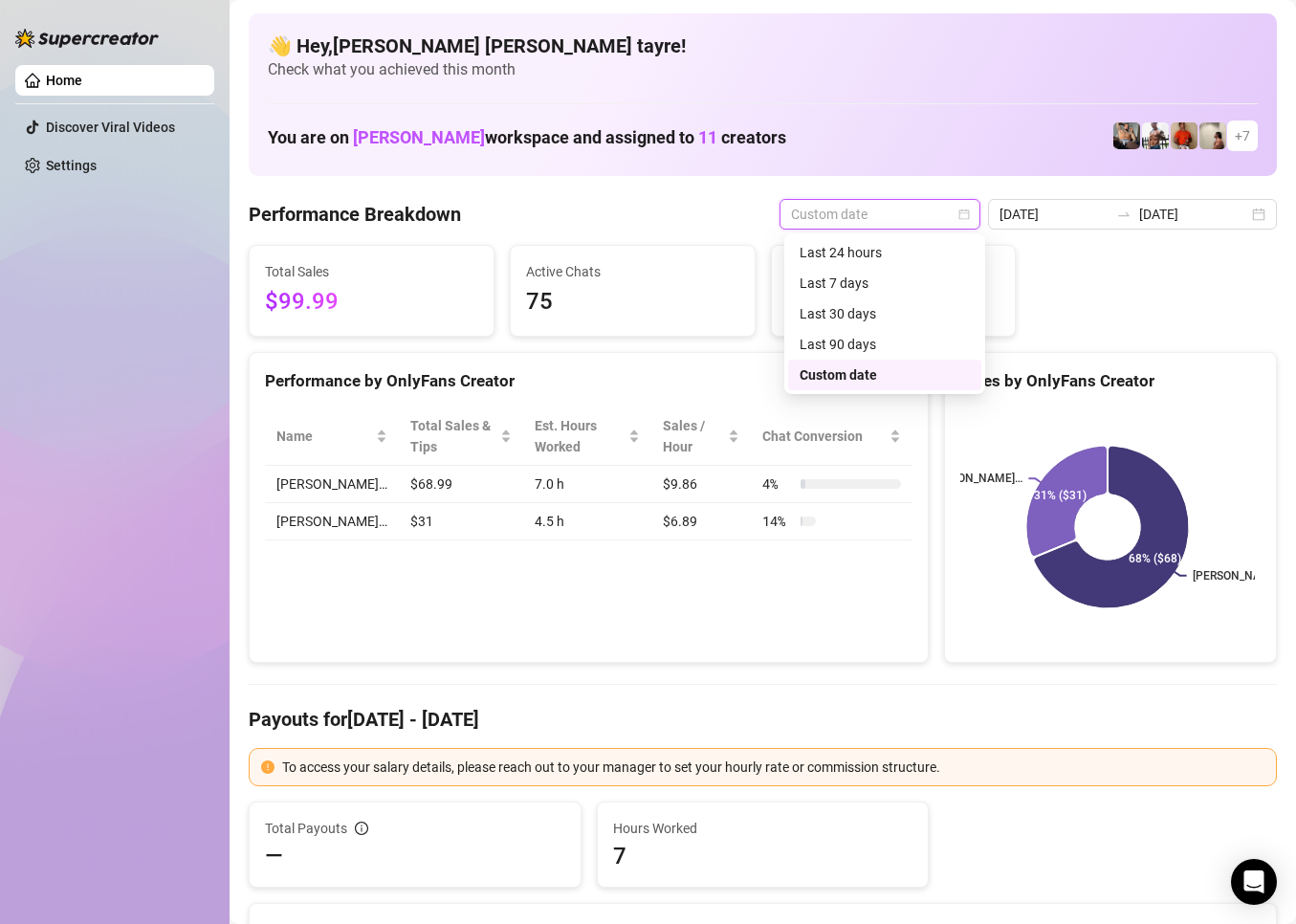
click at [656, 263] on span "Active Chats" at bounding box center [632, 271] width 213 height 21
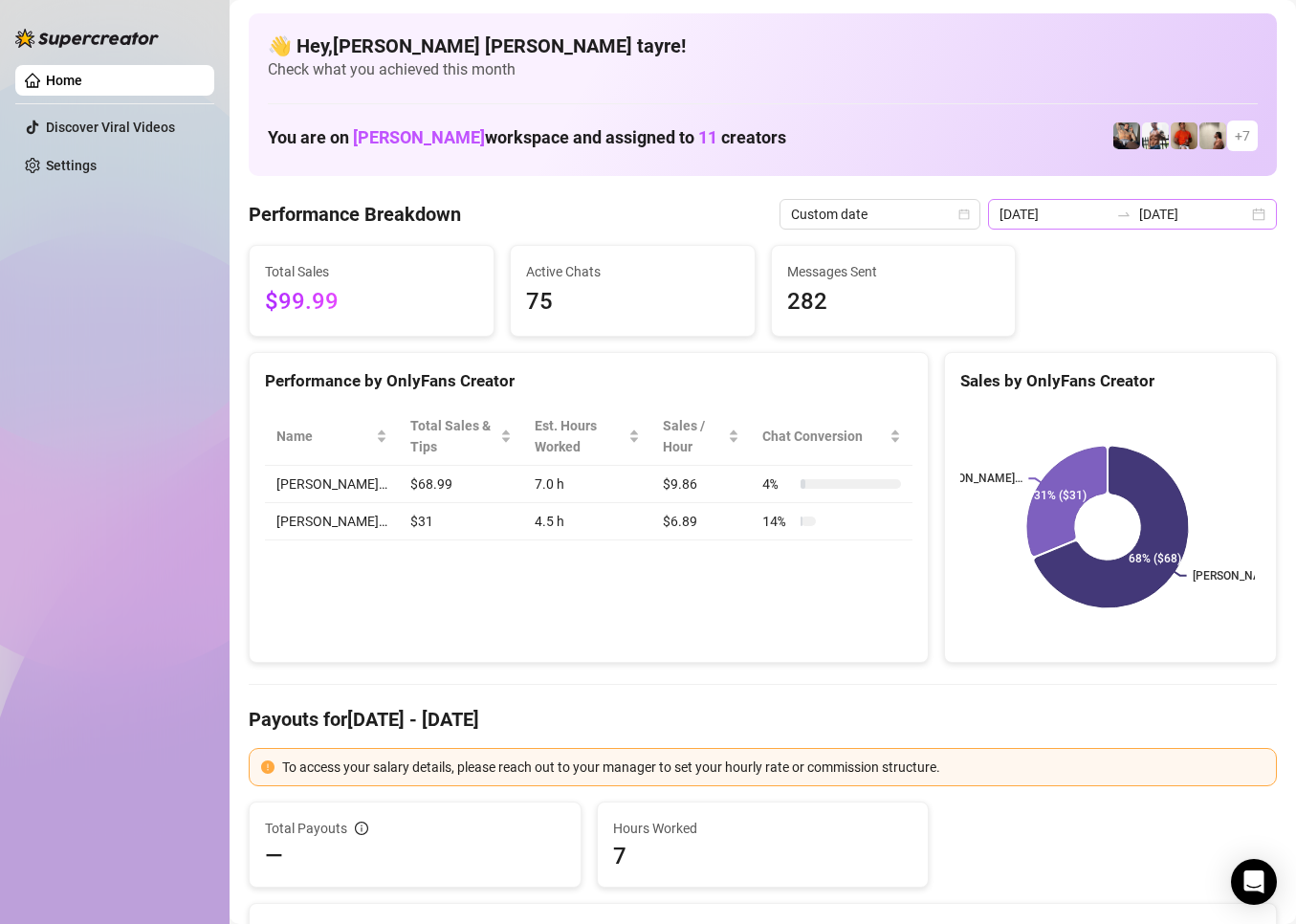
click at [1080, 201] on div "[DATE] [DATE]" at bounding box center [1133, 214] width 289 height 30
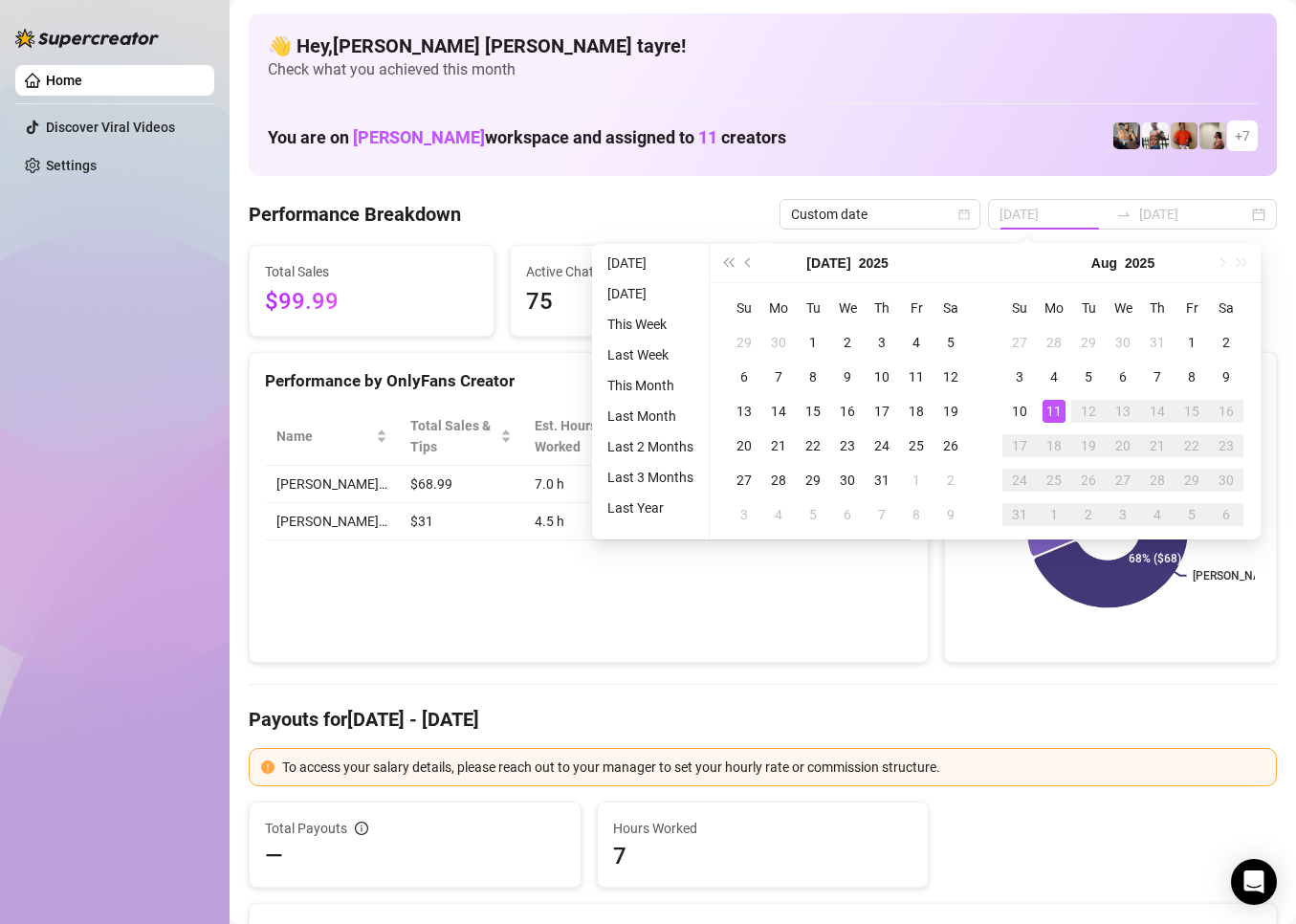
click at [666, 261] on li "[DATE]" at bounding box center [651, 264] width 101 height 23
